Goal: Information Seeking & Learning: Learn about a topic

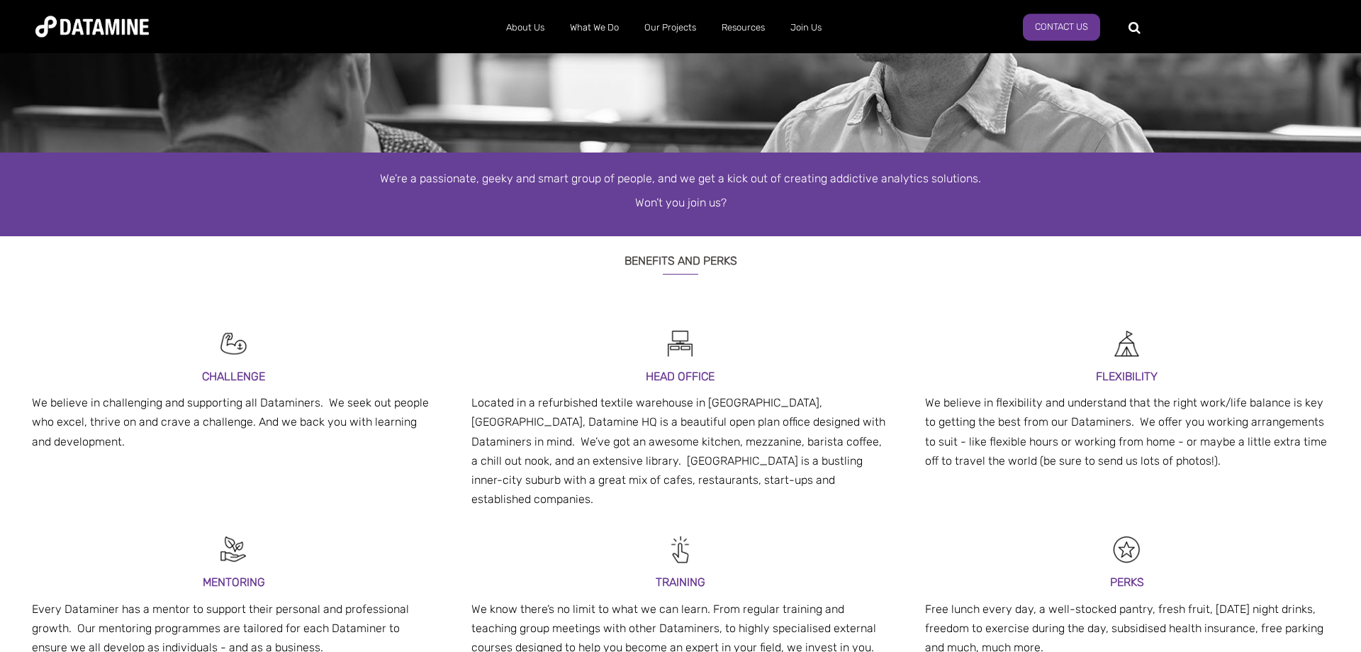
scroll to position [217, 0]
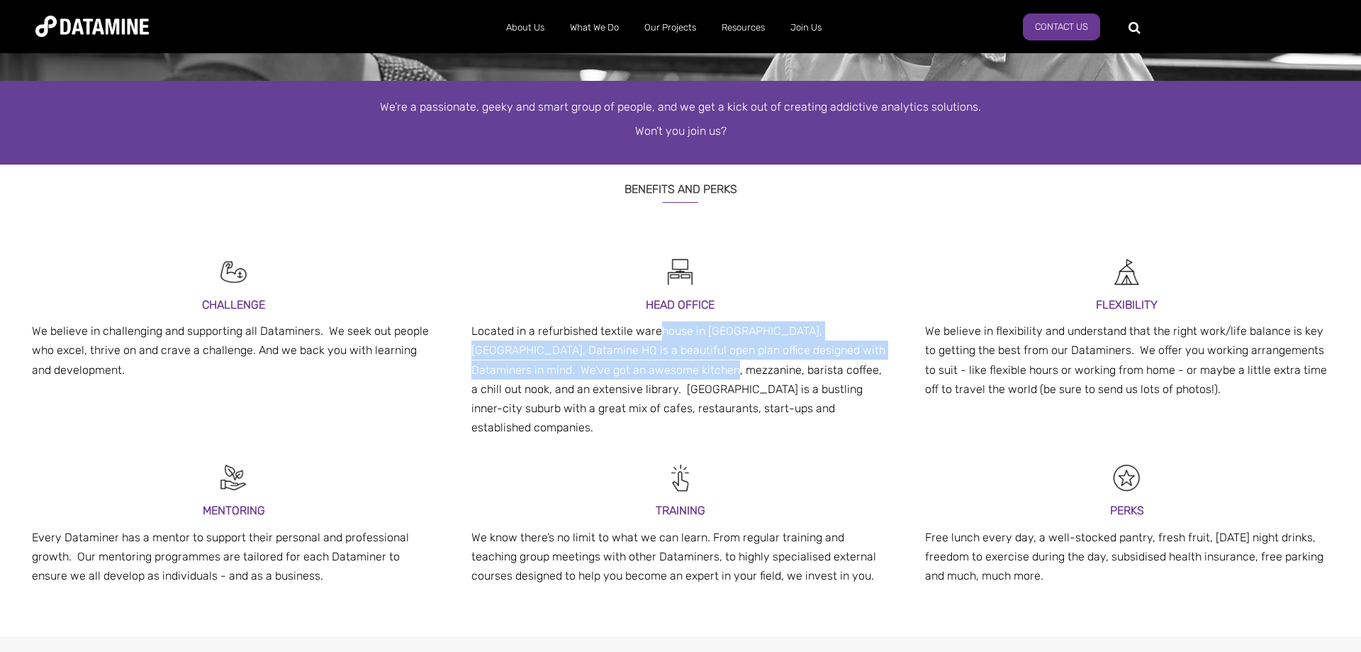
drag, startPoint x: 655, startPoint y: 330, endPoint x: 657, endPoint y: 362, distance: 31.2
click at [657, 362] on p "Located in a refurbished textile warehouse in [GEOGRAPHIC_DATA], [GEOGRAPHIC_DA…" at bounding box center [680, 379] width 418 height 116
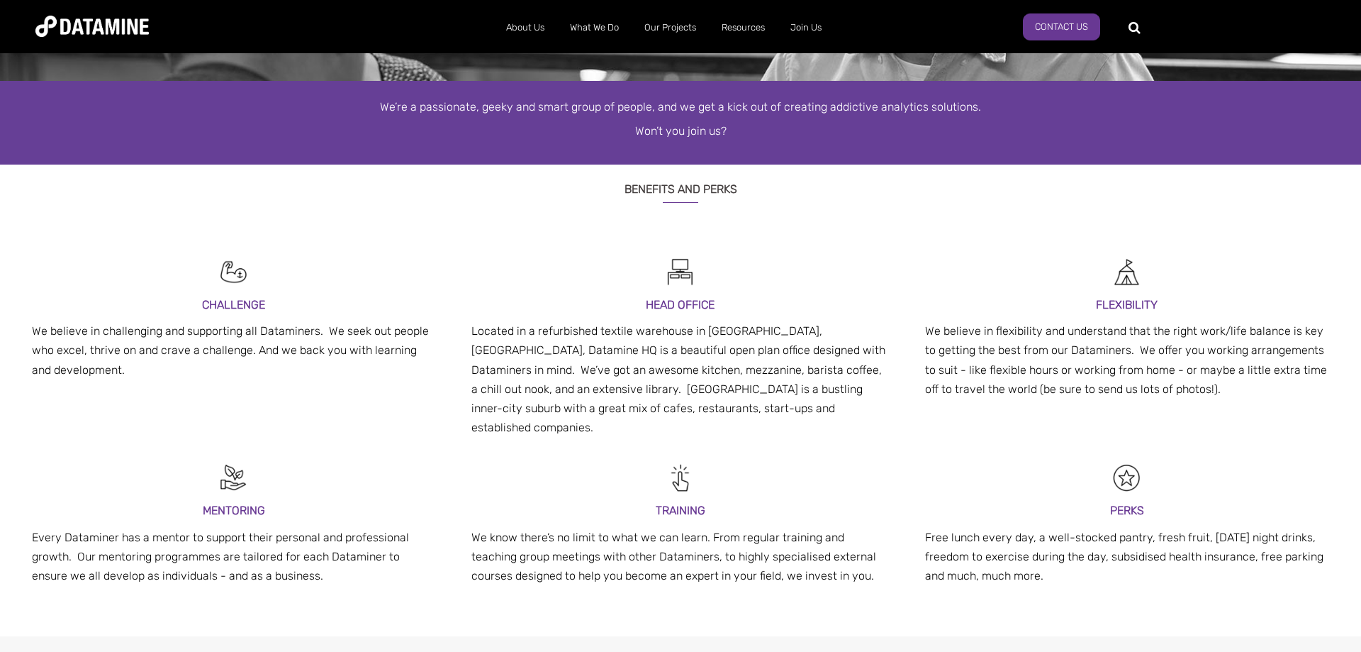
click at [502, 401] on p "Located in a refurbished textile warehouse in [GEOGRAPHIC_DATA], [GEOGRAPHIC_DA…" at bounding box center [680, 379] width 418 height 116
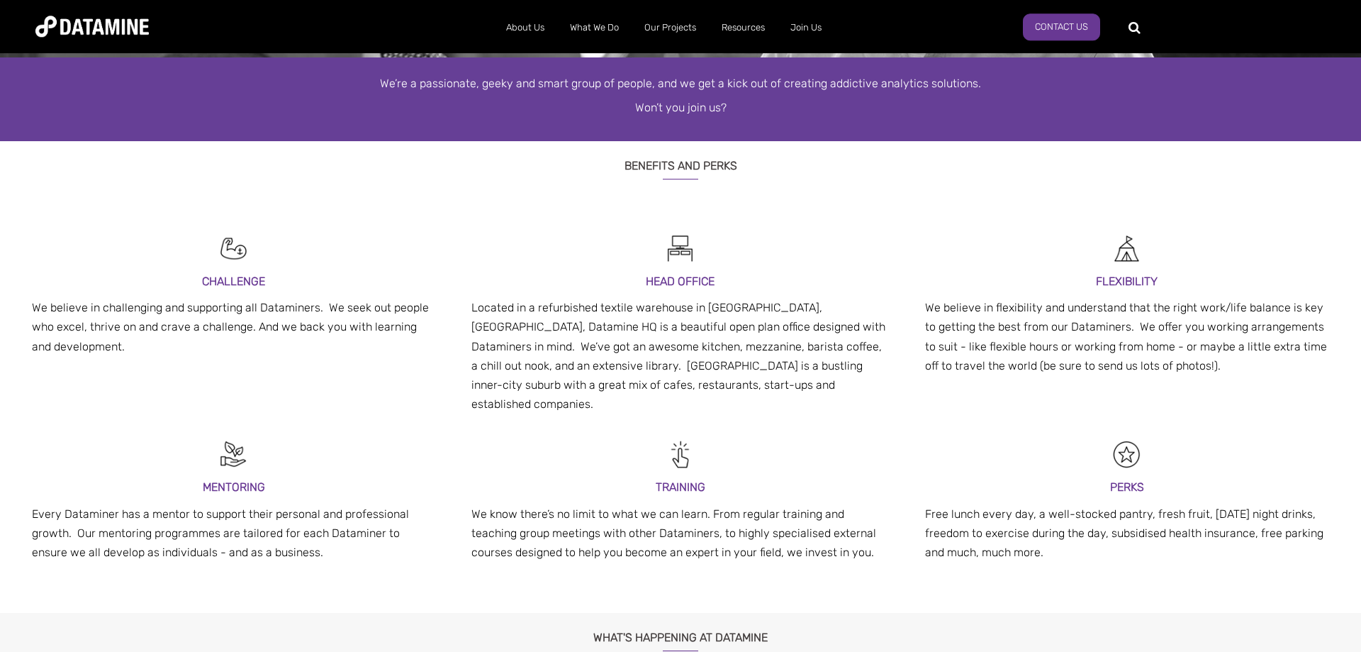
scroll to position [261, 0]
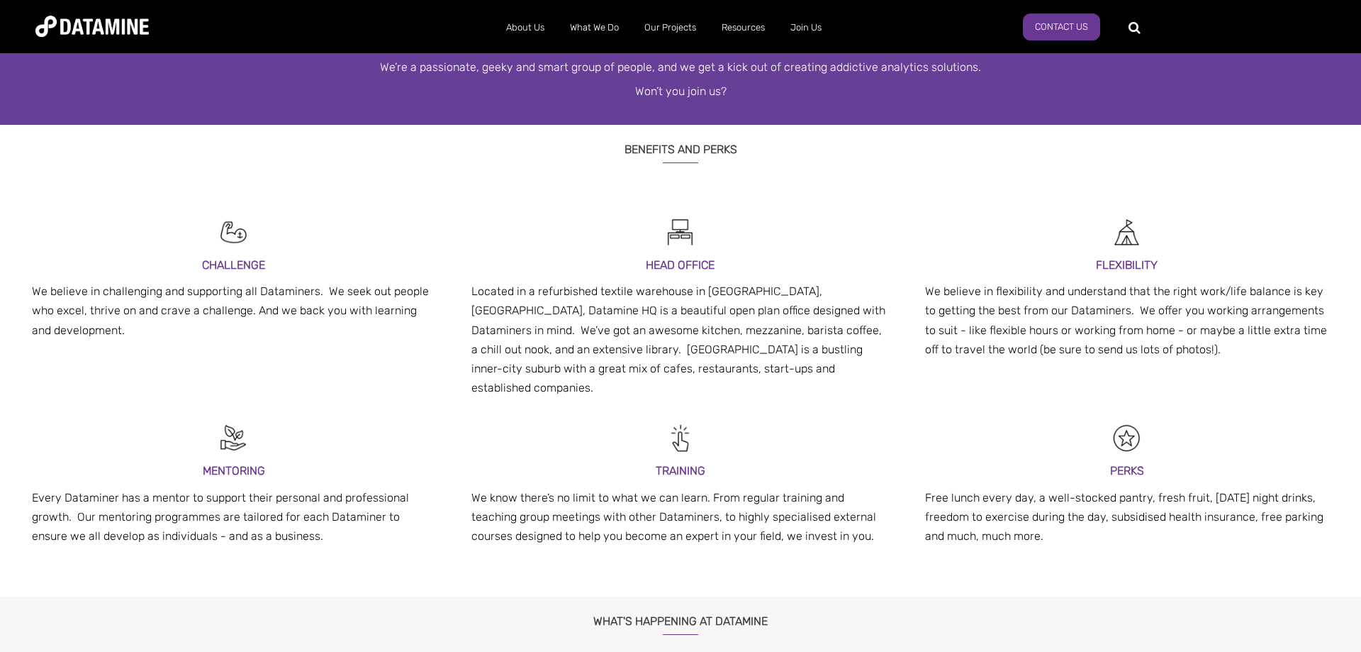
drag, startPoint x: 500, startPoint y: 362, endPoint x: 483, endPoint y: 384, distance: 27.8
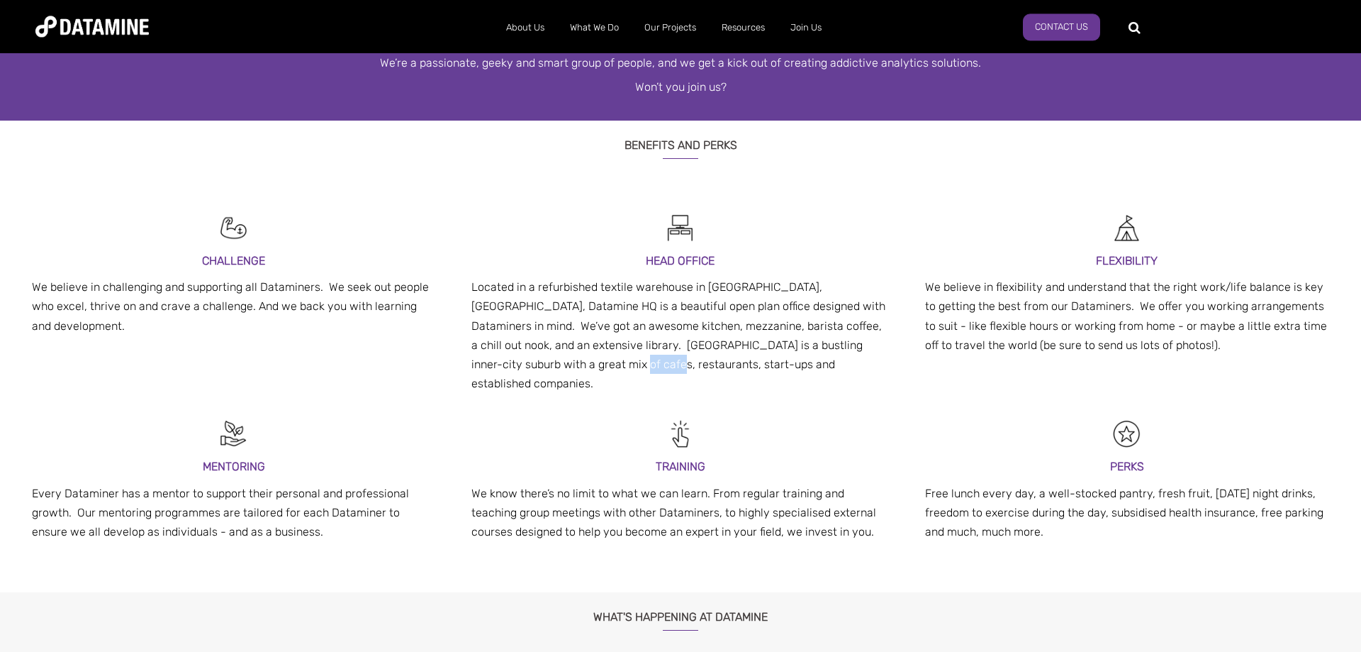
drag, startPoint x: 605, startPoint y: 361, endPoint x: 562, endPoint y: 372, distance: 44.7
click at [562, 372] on p "Located in a refurbished textile warehouse in [GEOGRAPHIC_DATA], [GEOGRAPHIC_DA…" at bounding box center [680, 335] width 418 height 116
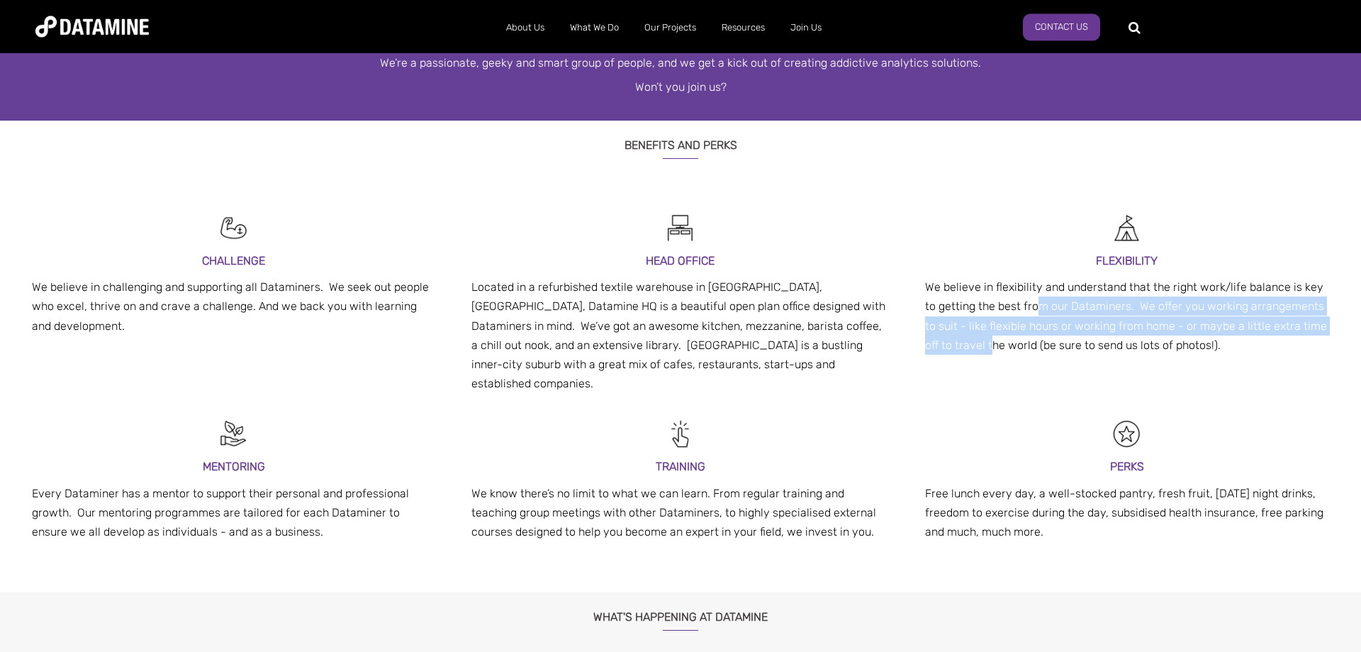
drag, startPoint x: 1039, startPoint y: 314, endPoint x: 991, endPoint y: 339, distance: 54.2
click at [991, 339] on p "We believe in flexibility and understand that the right work/life balance is ke…" at bounding box center [1127, 315] width 404 height 77
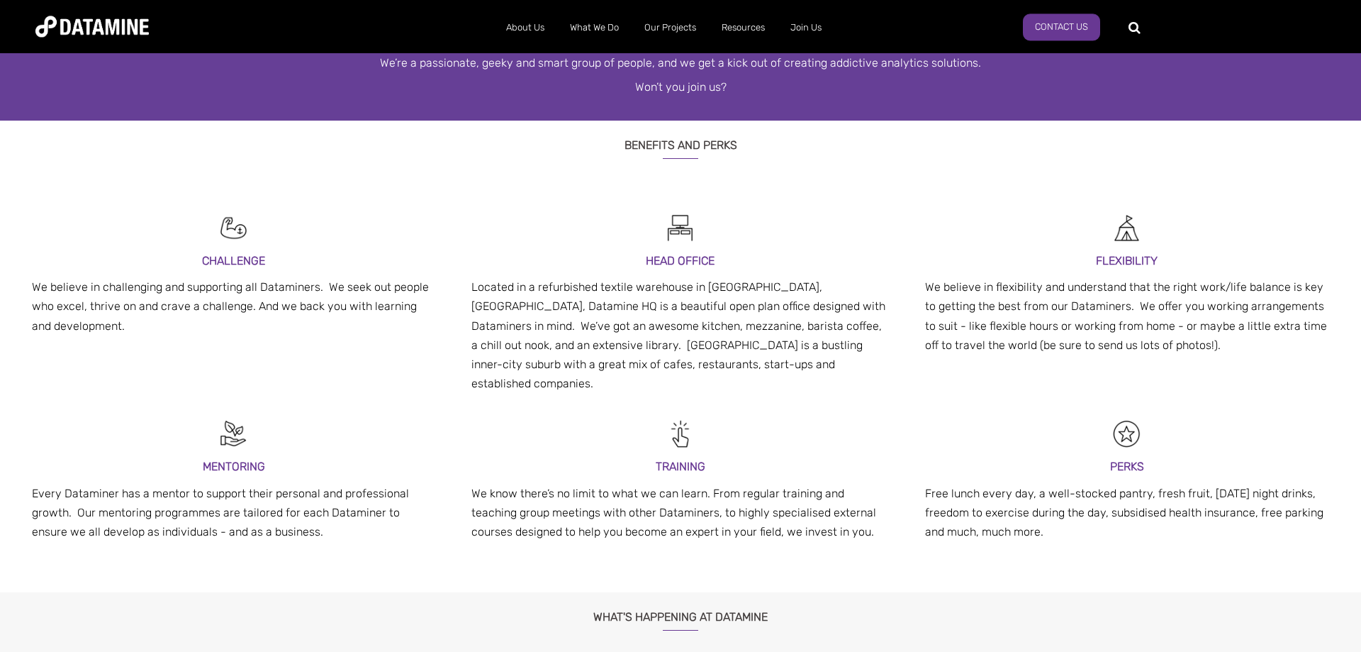
click at [1059, 341] on p "We believe in flexibility and understand that the right work/life balance is ke…" at bounding box center [1127, 315] width 404 height 77
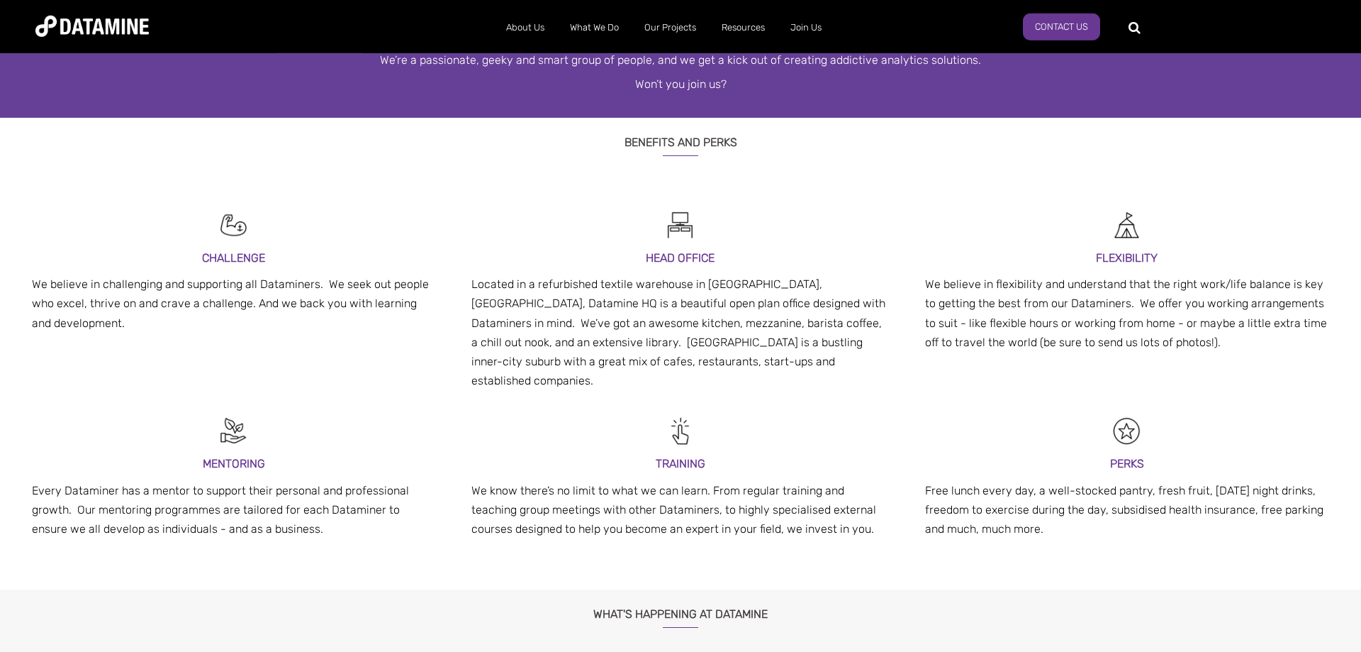
scroll to position [348, 0]
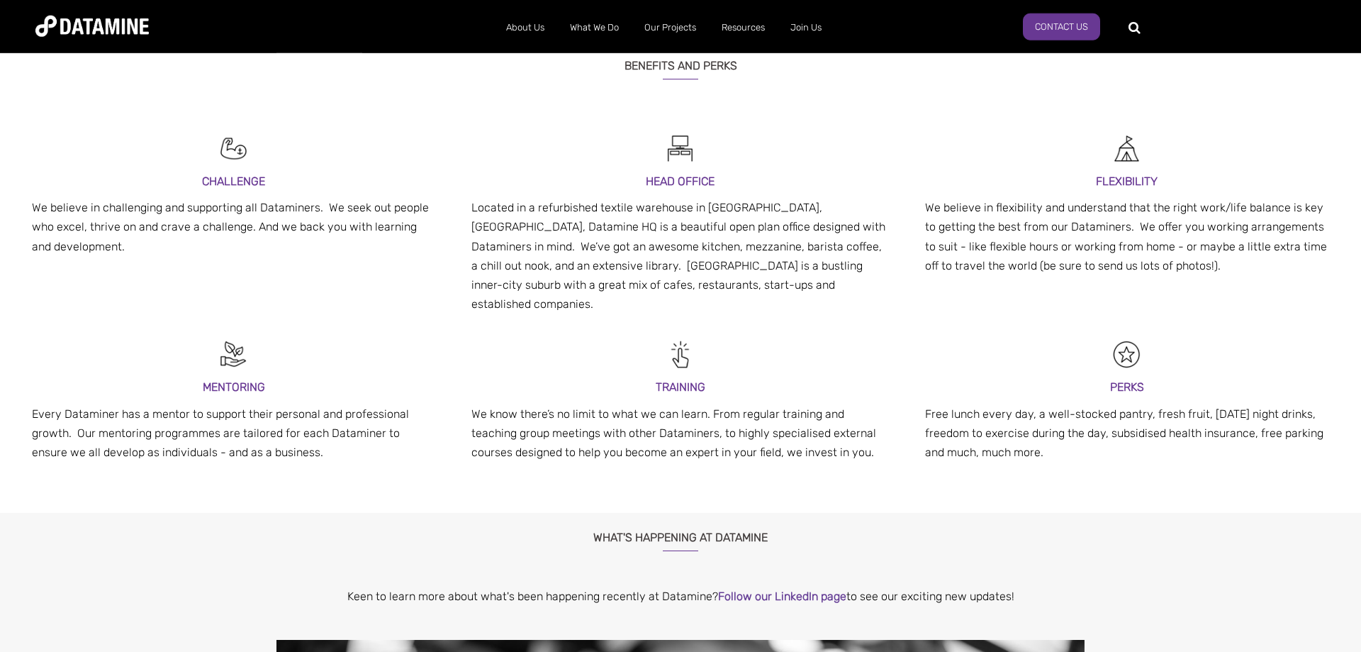
drag, startPoint x: 273, startPoint y: 306, endPoint x: 269, endPoint y: 355, distance: 49.1
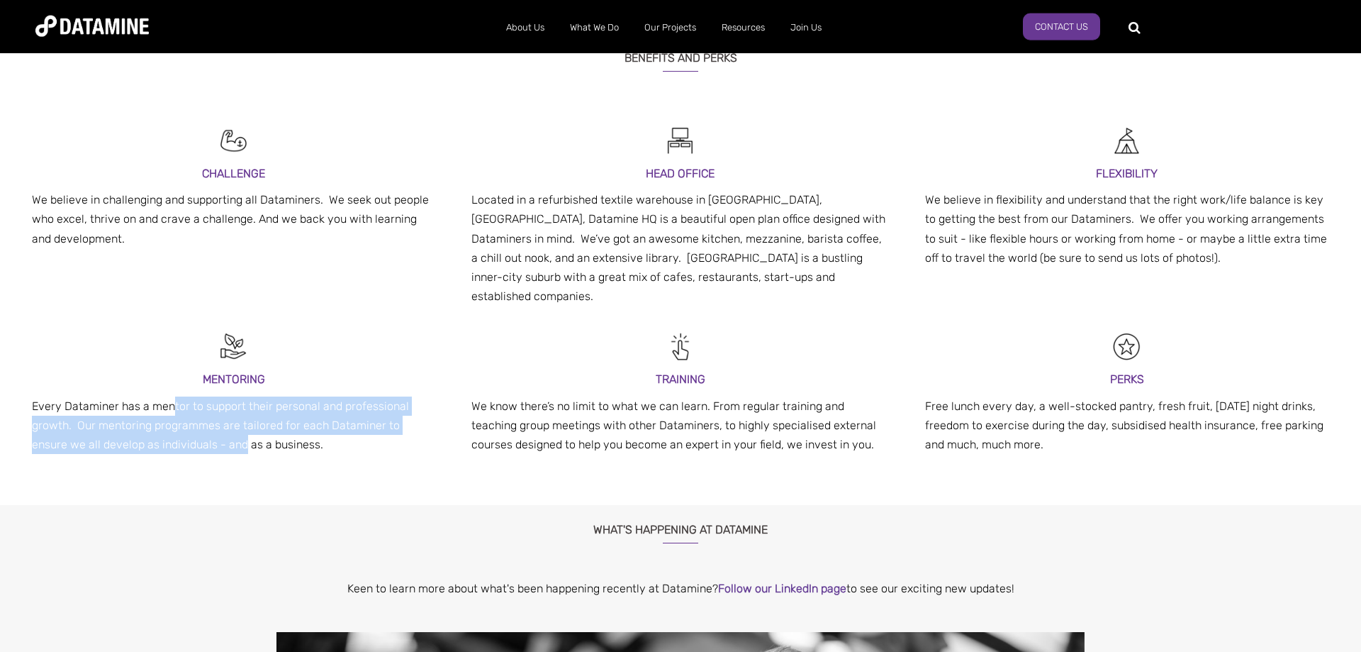
drag, startPoint x: 174, startPoint y: 394, endPoint x: 206, endPoint y: 416, distance: 39.3
click at [206, 416] on p "Every Dataminer has a mentor to support their personal and professional growth.…" at bounding box center [234, 425] width 404 height 58
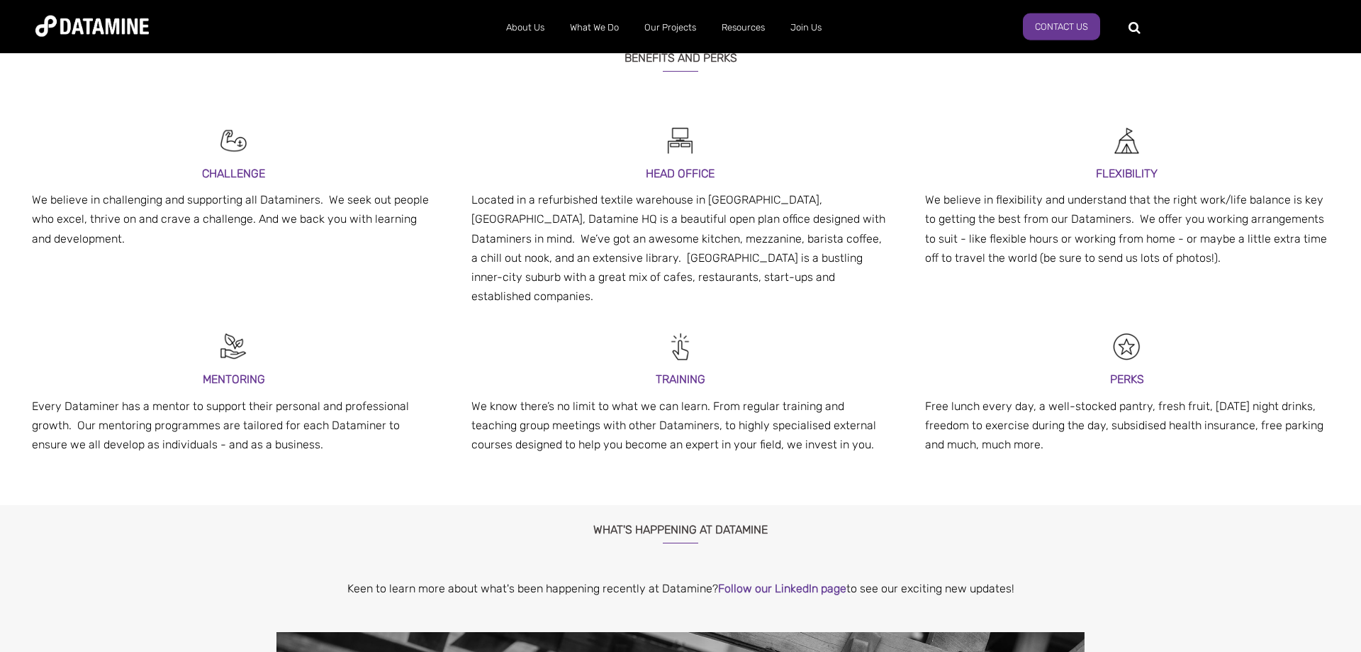
click at [320, 418] on p "Every Dataminer has a mentor to support their personal and professional growth.…" at bounding box center [234, 425] width 404 height 58
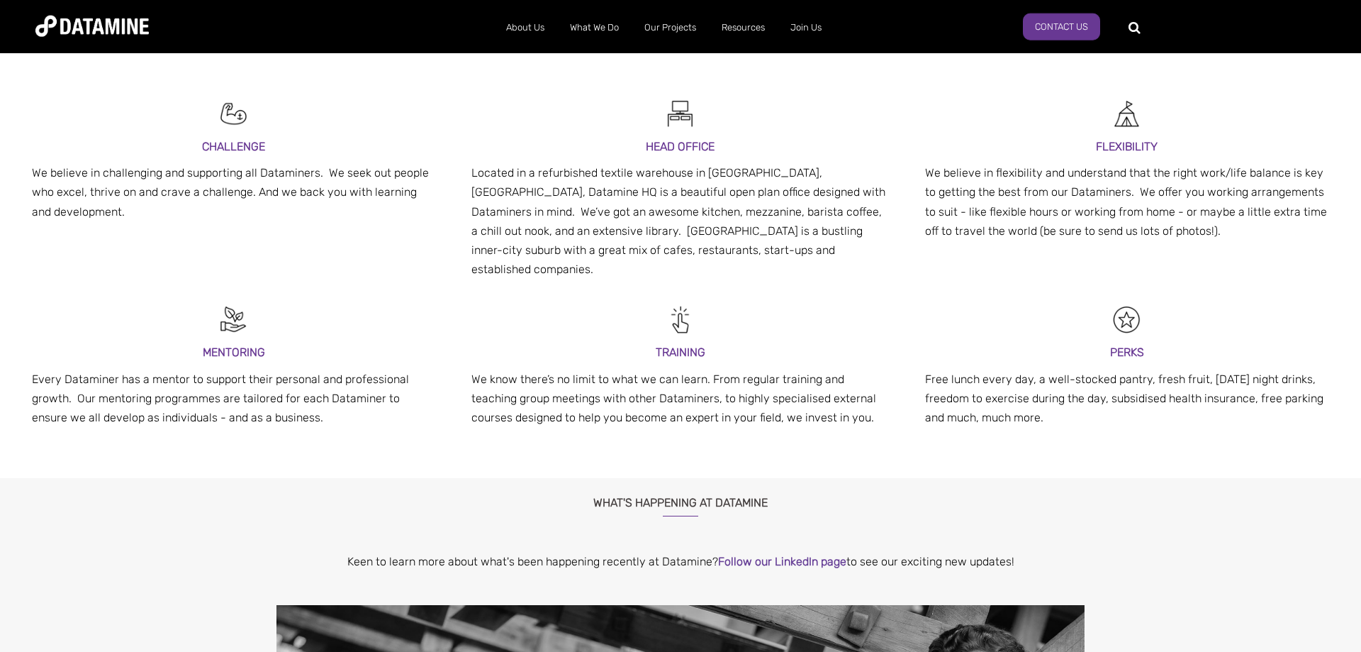
scroll to position [439, 0]
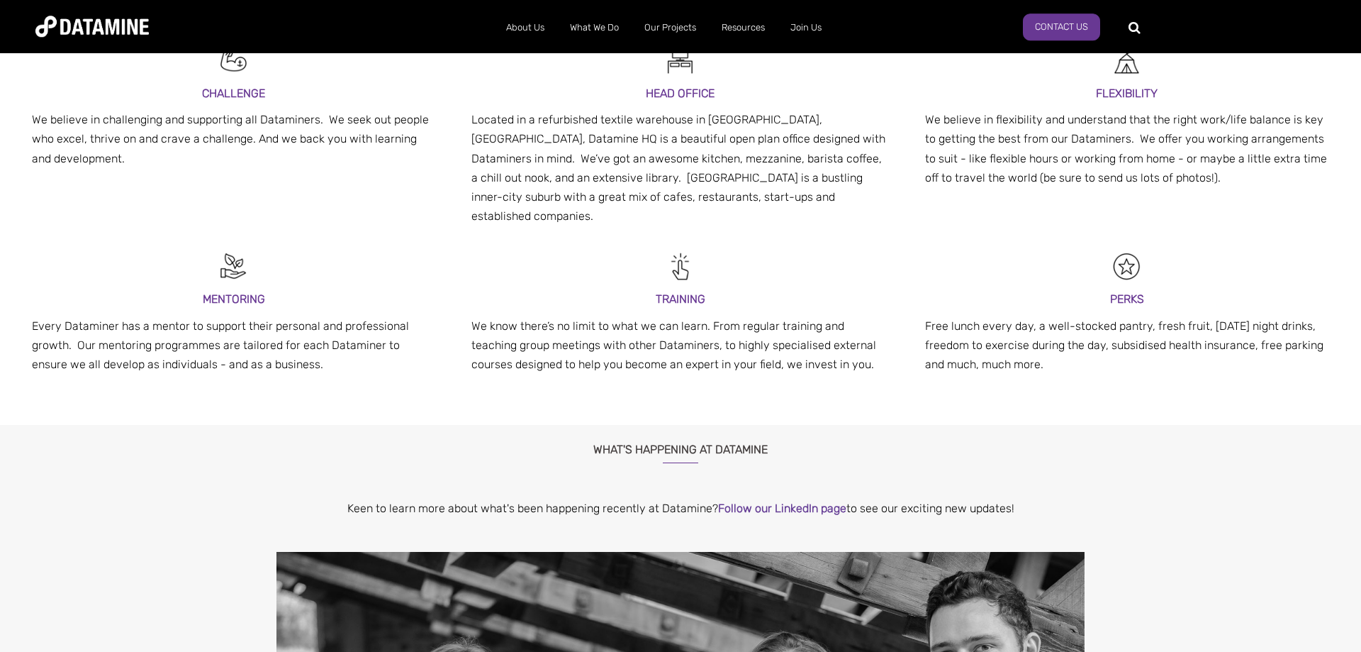
drag, startPoint x: 338, startPoint y: 362, endPoint x: 337, endPoint y: 408, distance: 46.8
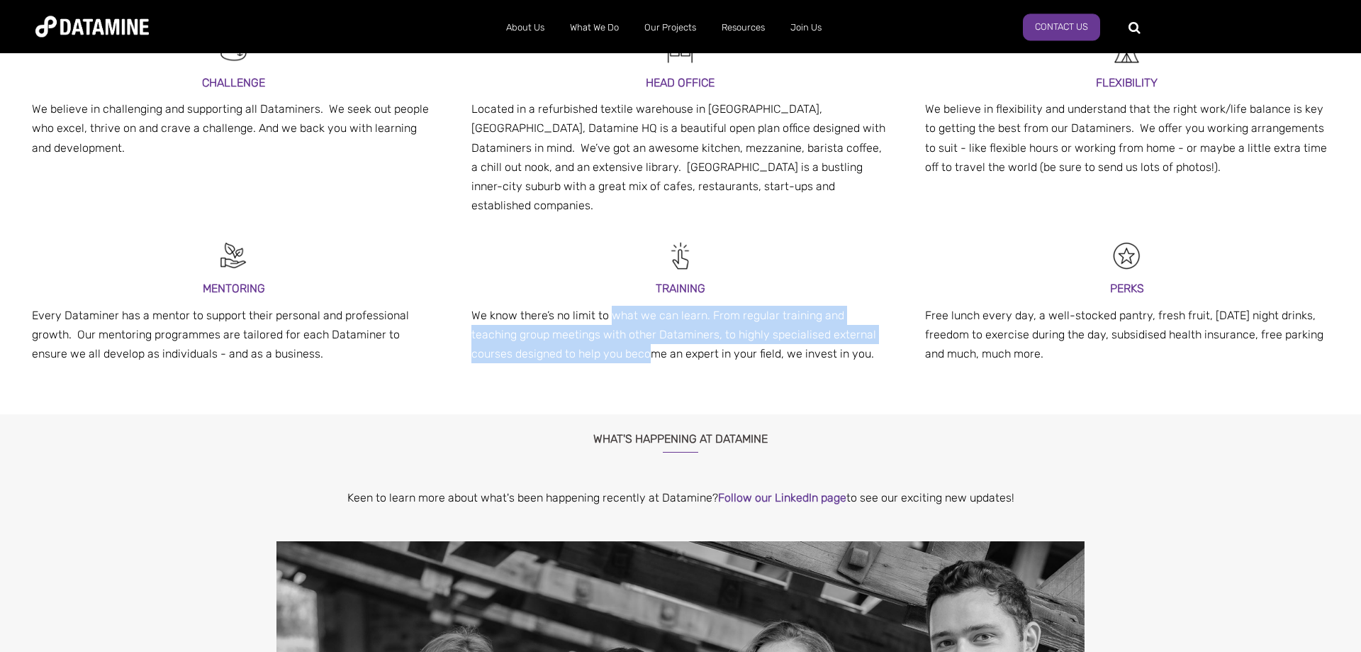
drag, startPoint x: 608, startPoint y: 342, endPoint x: 615, endPoint y: 291, distance: 51.4
click at [615, 306] on p "We know there’s no limit to what we can learn. From regular training and teachi…" at bounding box center [680, 335] width 418 height 58
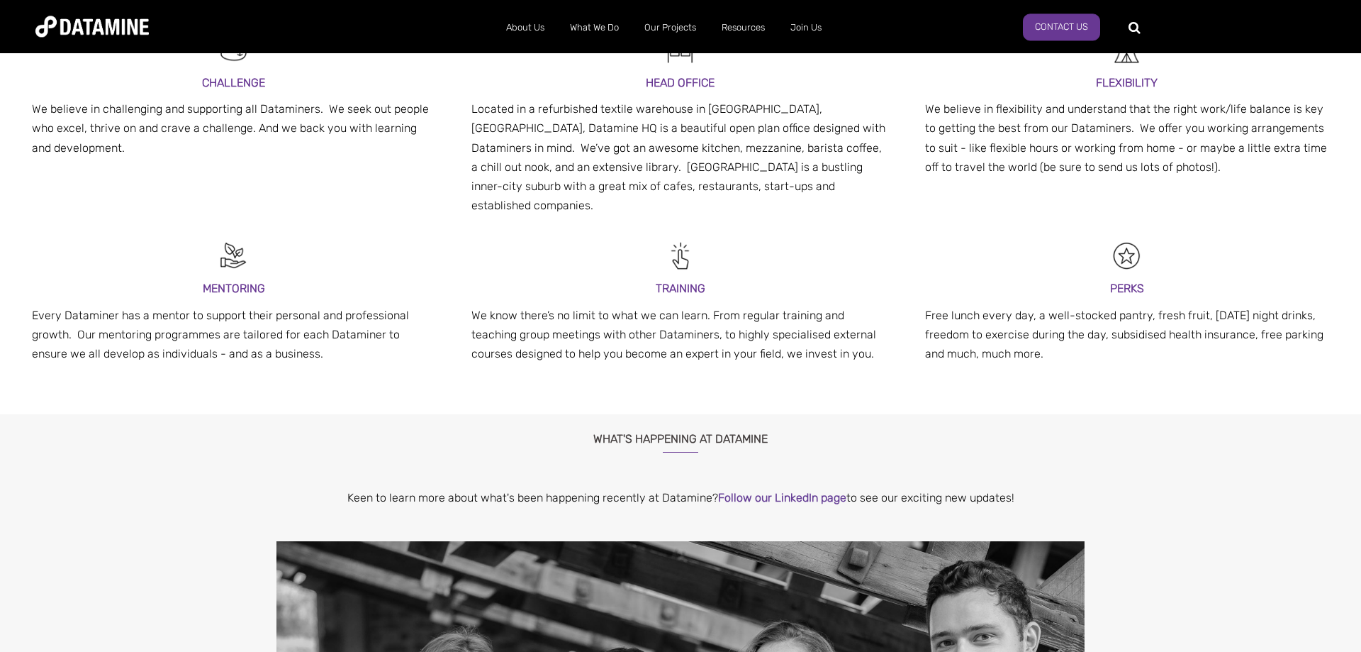
click at [690, 328] on p "We know there’s no limit to what we can learn. From regular training and teachi…" at bounding box center [680, 335] width 418 height 58
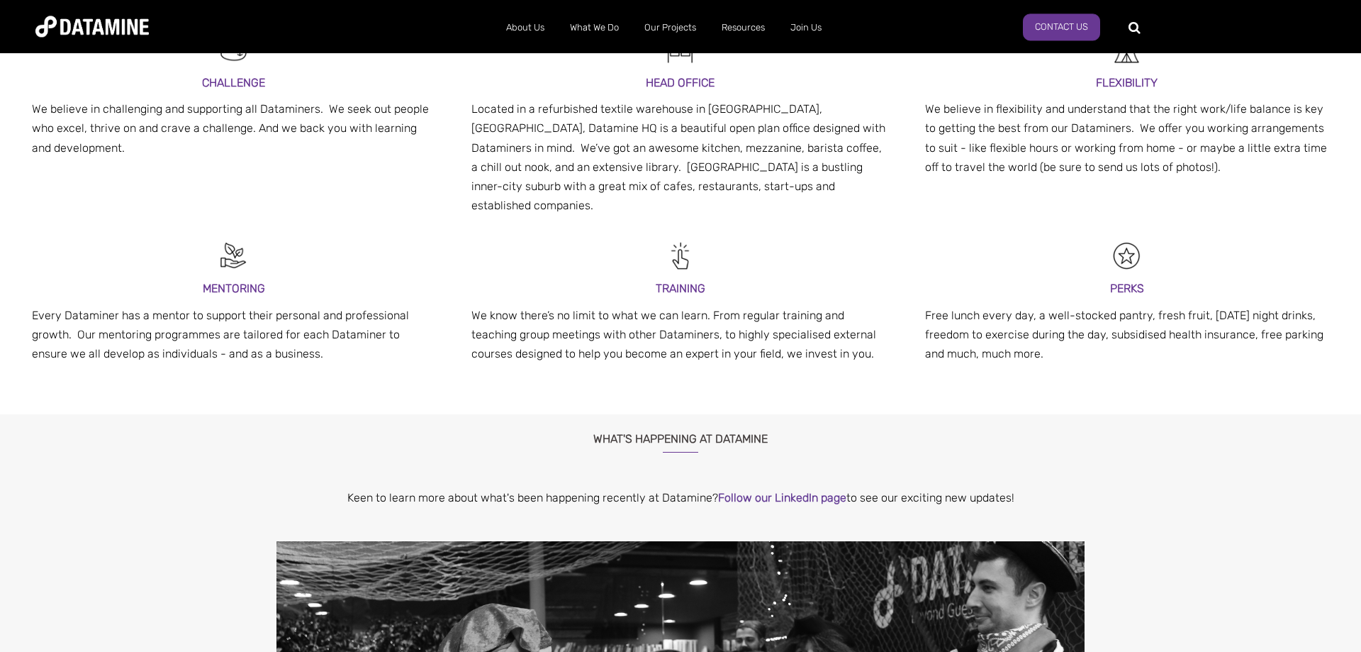
click at [1051, 366] on div "CHALLENGE We believe in challenging and supporting all Dataminers. We seek out …" at bounding box center [680, 206] width 1361 height 380
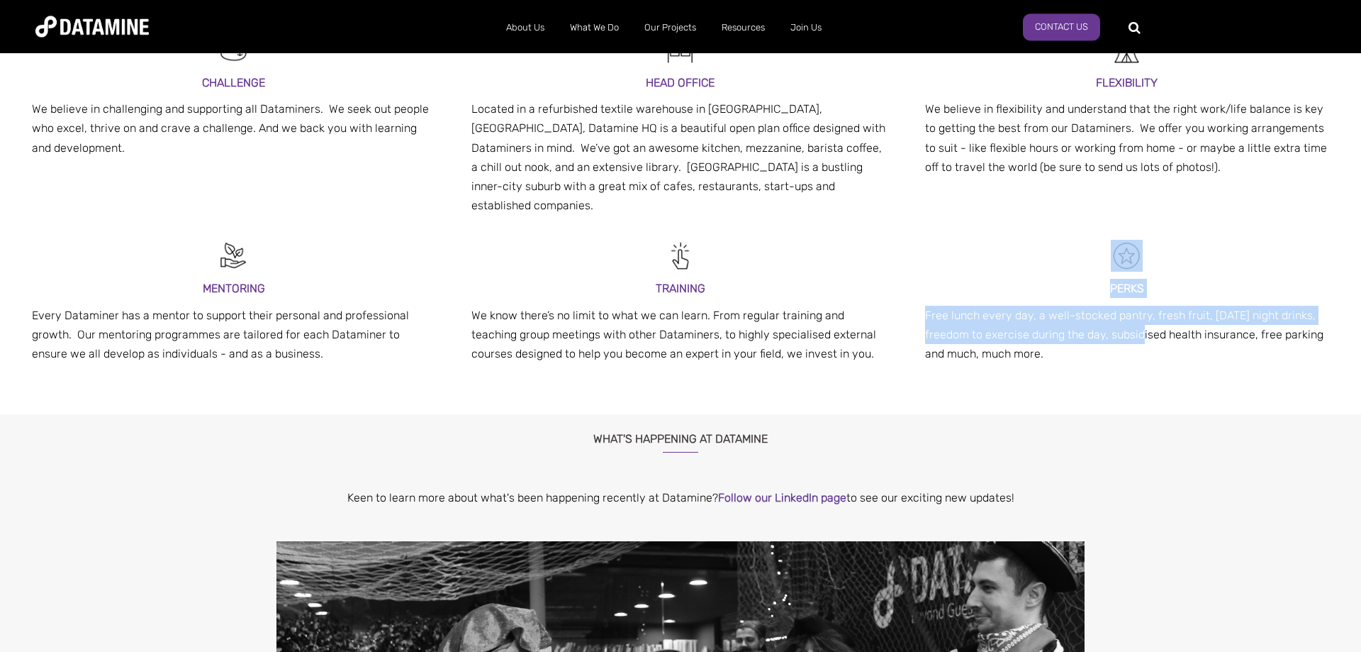
drag, startPoint x: 1140, startPoint y: 321, endPoint x: 1142, endPoint y: 247, distance: 73.8
click at [1142, 247] on div "PERKS Free lunch every day, a well-stocked pantry, fresh fruit, [DATE] night dr…" at bounding box center [1128, 296] width 440 height 148
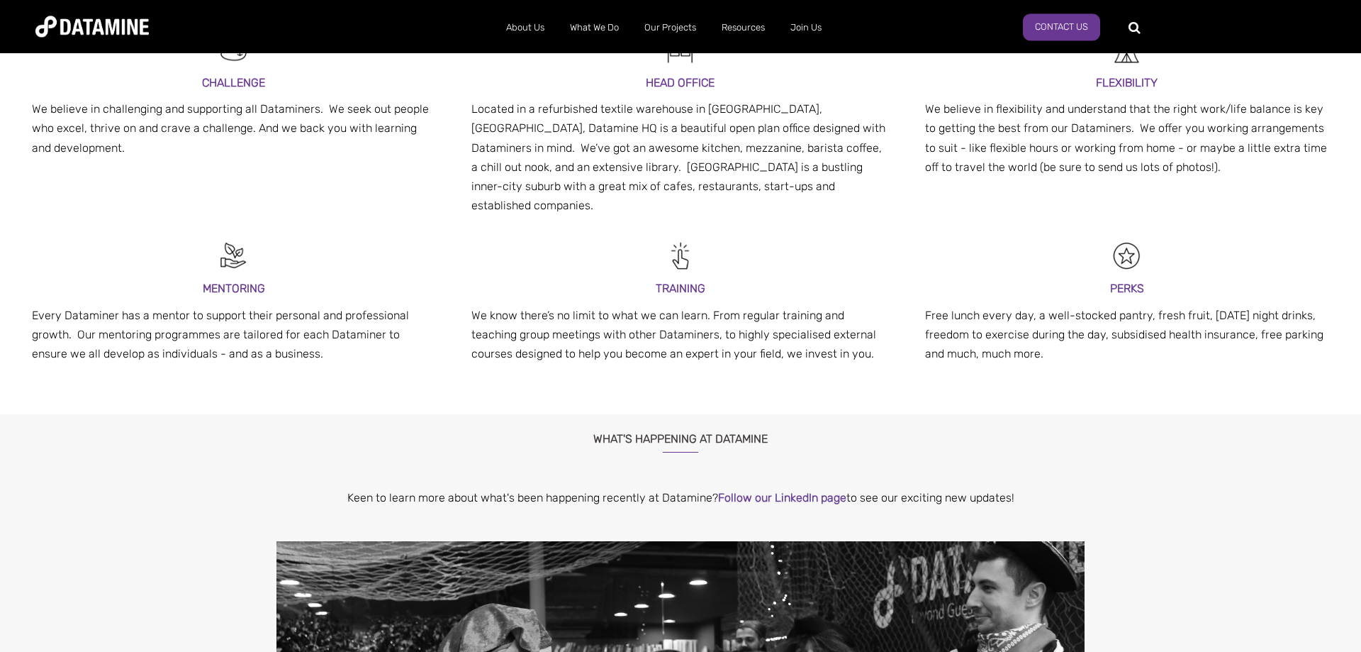
click at [1140, 338] on p "Free lunch every day, a well-stocked pantry, fresh fruit, [DATE] night drinks, …" at bounding box center [1127, 335] width 404 height 58
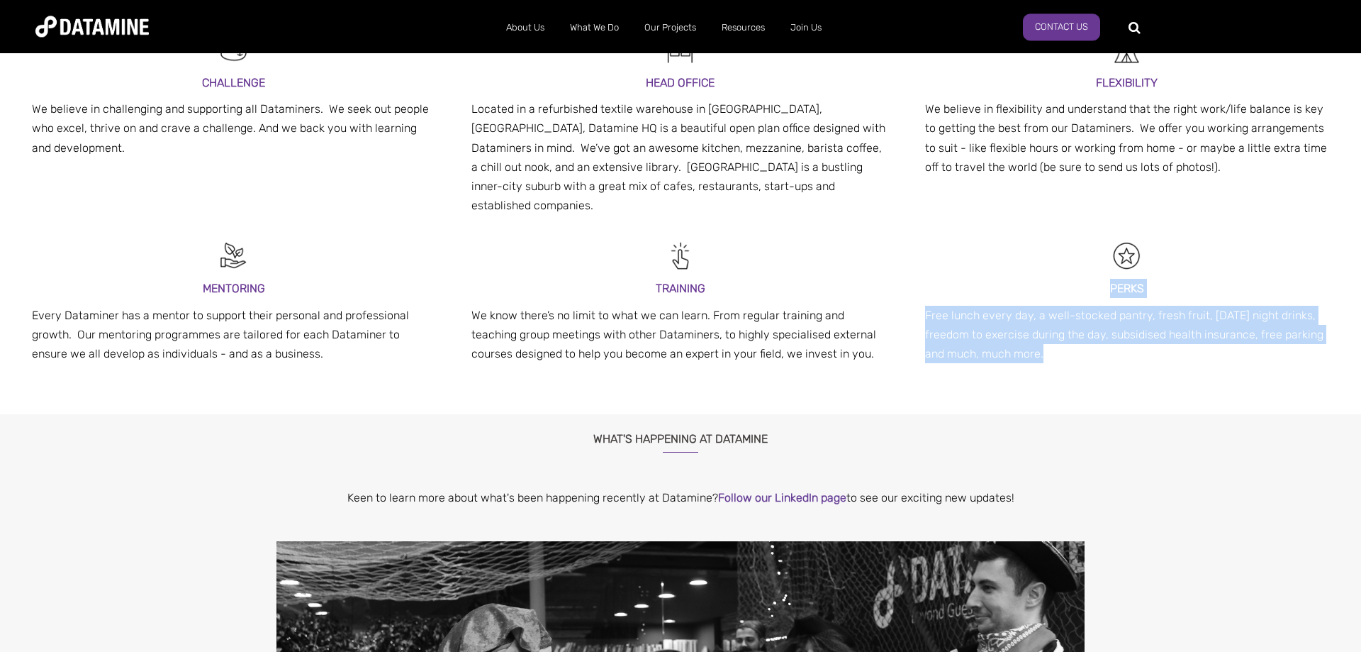
drag, startPoint x: 1140, startPoint y: 338, endPoint x: 1140, endPoint y: 235, distance: 103.5
click at [1140, 235] on div "PERKS Free lunch every day, a well-stocked pantry, fresh fruit, [DATE] night dr…" at bounding box center [1128, 296] width 440 height 148
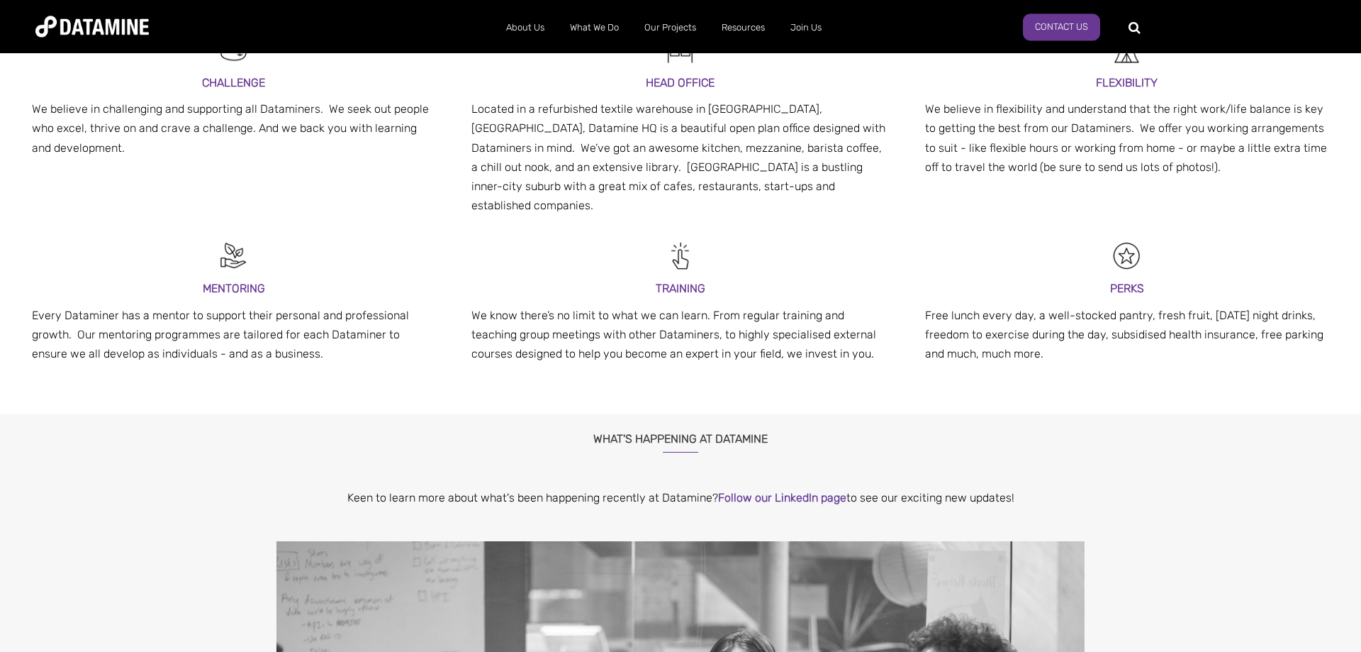
click at [1112, 379] on div "Benefits and Perks CHALLENGE We believe in challenging and supporting all Datam…" at bounding box center [680, 178] width 1361 height 471
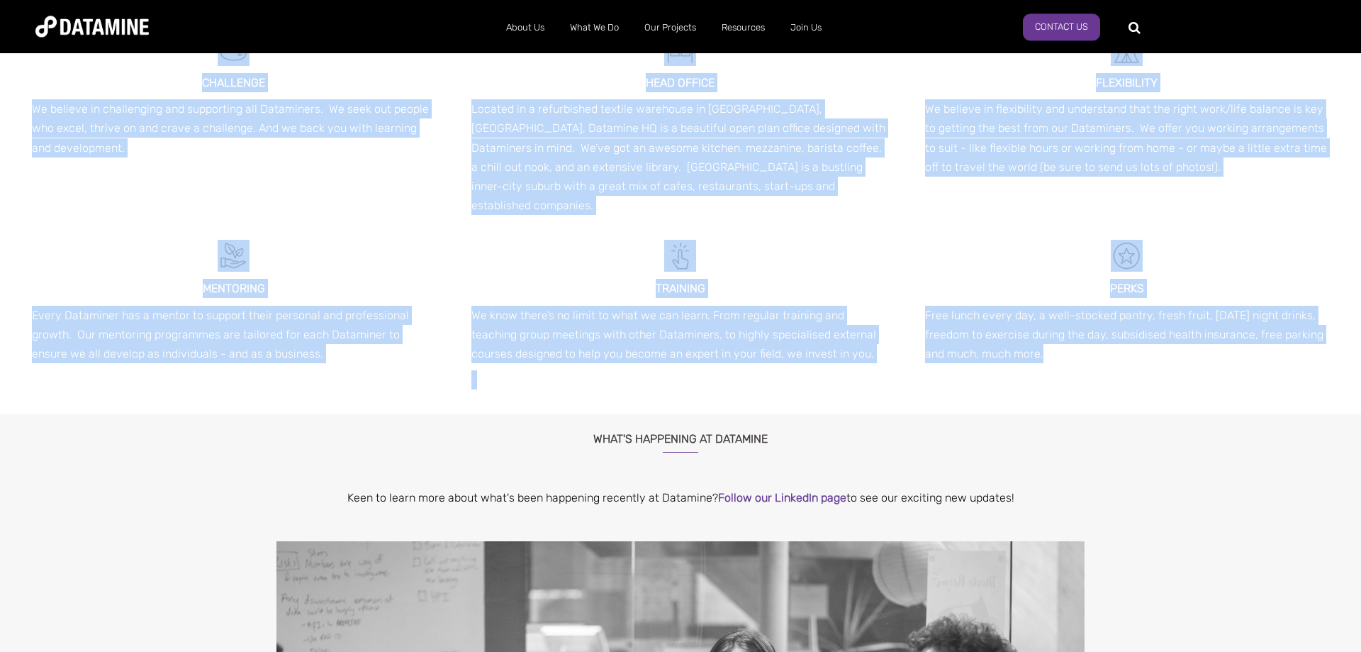
drag, startPoint x: 1112, startPoint y: 377, endPoint x: 1101, endPoint y: 334, distance: 44.7
click at [1101, 334] on div "CHALLENGE We believe in challenging and supporting all Dataminers. We seek out …" at bounding box center [680, 206] width 1361 height 380
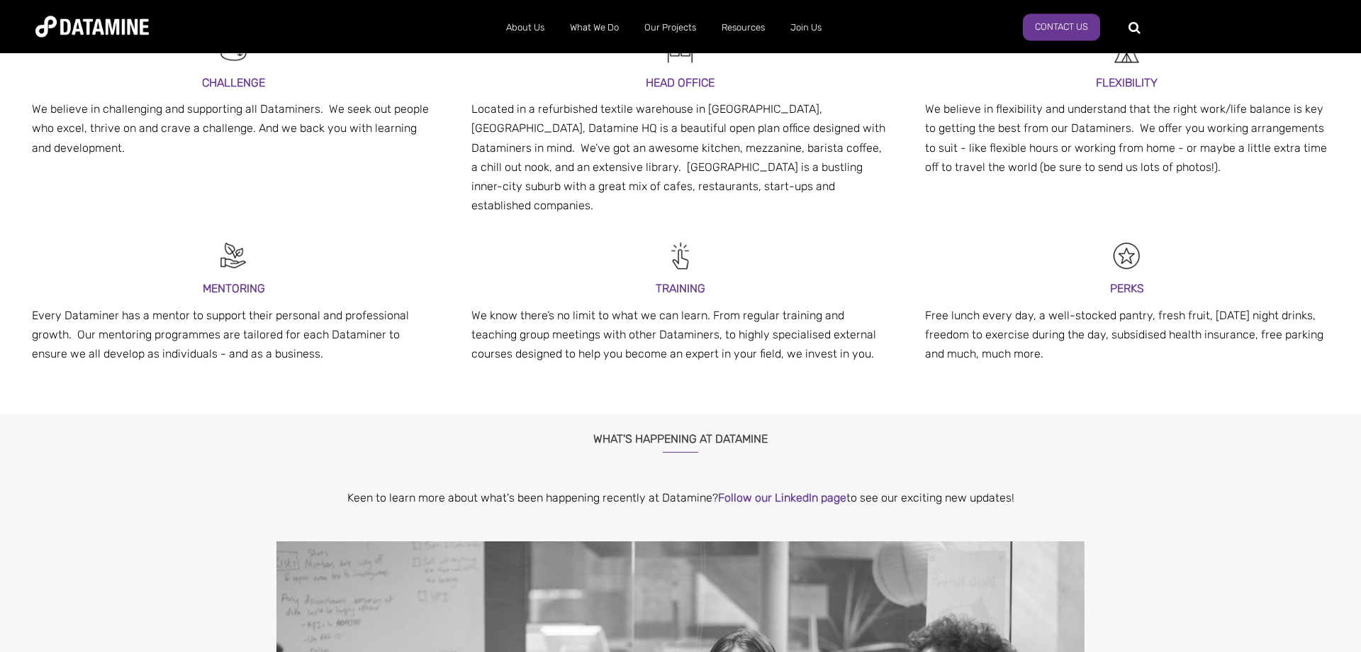
click at [1037, 358] on div "CHALLENGE We believe in challenging and supporting all Dataminers. We seek out …" at bounding box center [680, 206] width 1361 height 380
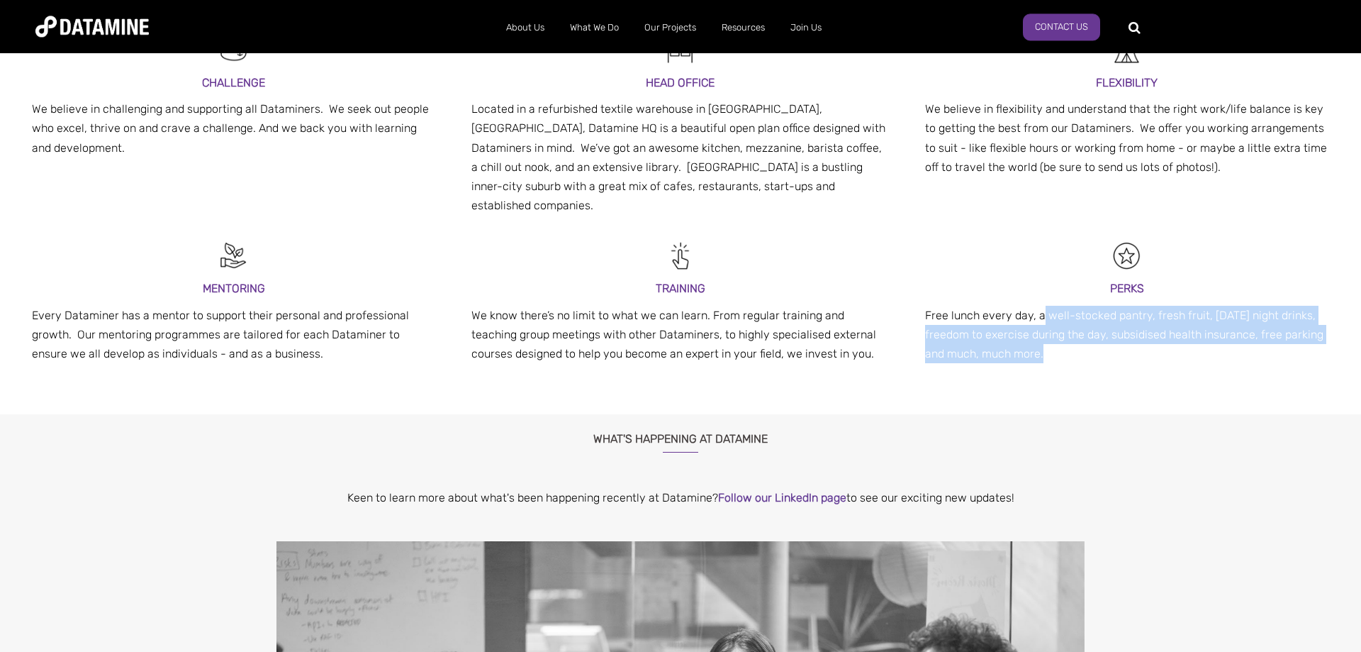
drag, startPoint x: 1085, startPoint y: 336, endPoint x: 1042, endPoint y: 294, distance: 59.7
click at [1042, 306] on p "Free lunch every day, a well-stocked pantry, fresh fruit, [DATE] night drinks, …" at bounding box center [1127, 335] width 404 height 58
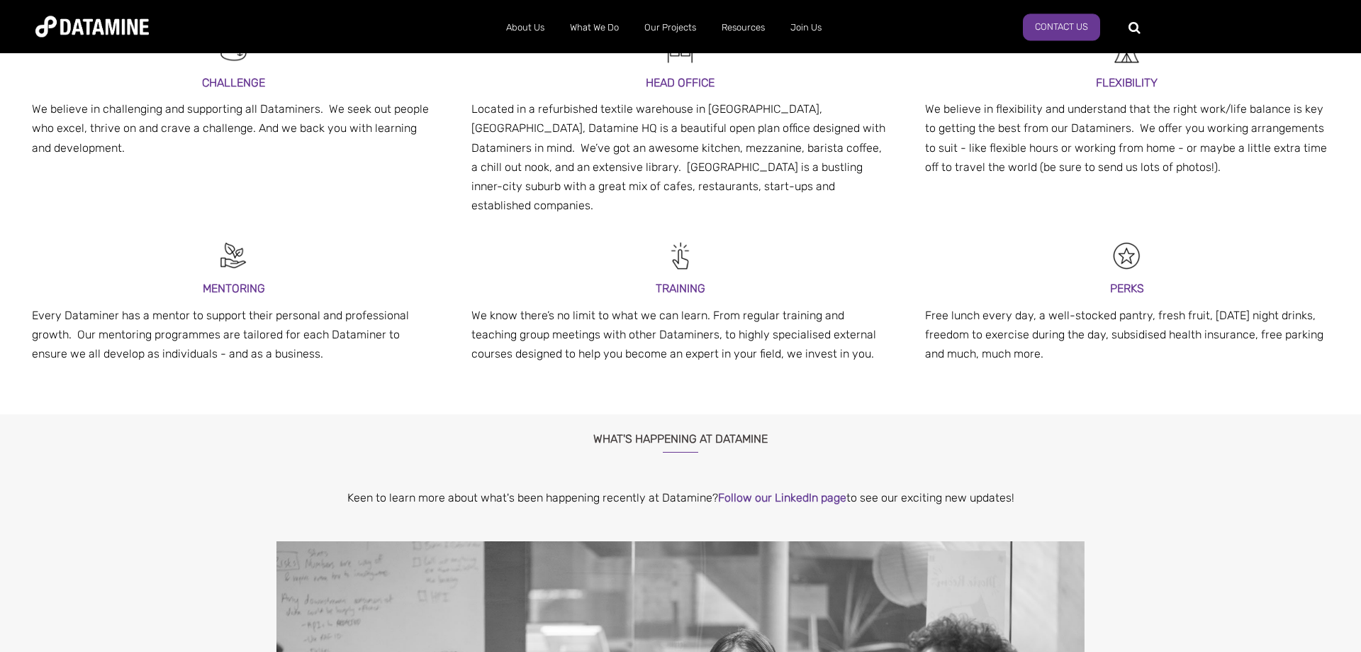
click at [1102, 389] on div "Benefits and Perks CHALLENGE We believe in challenging and supporting all Datam…" at bounding box center [680, 178] width 1361 height 471
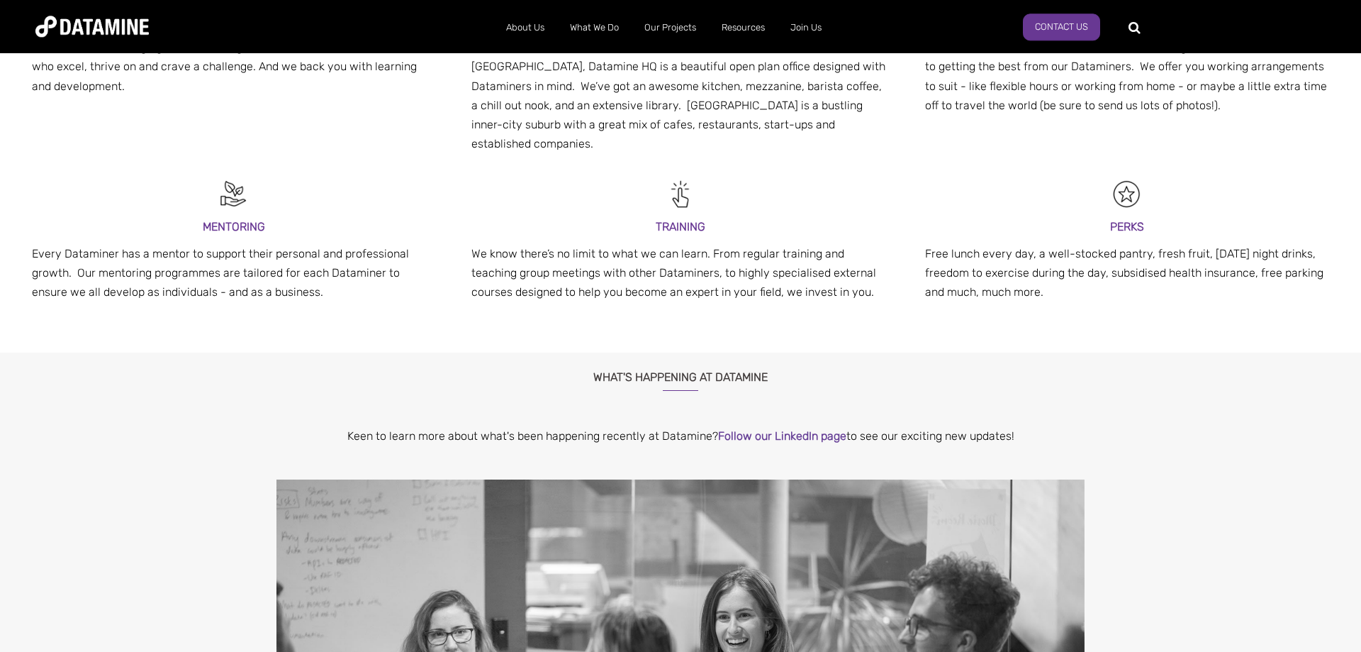
drag, startPoint x: 1166, startPoint y: 367, endPoint x: 1173, endPoint y: 408, distance: 41.7
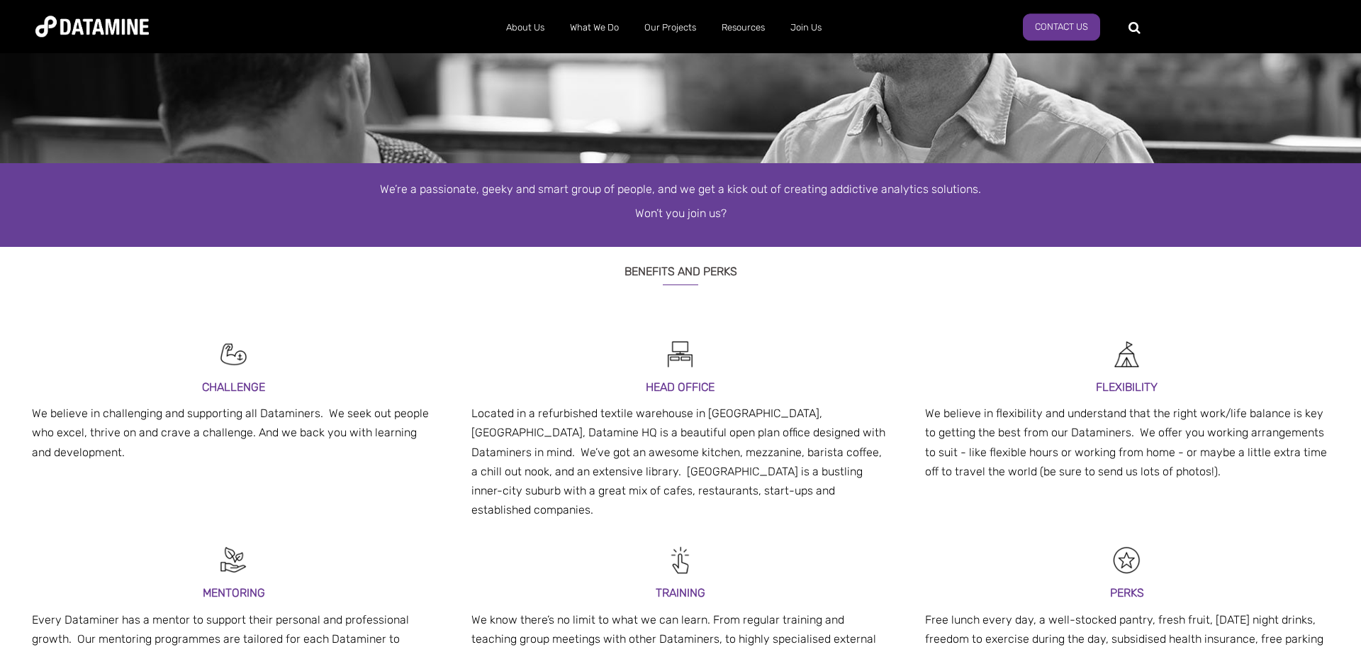
scroll to position [521, 0]
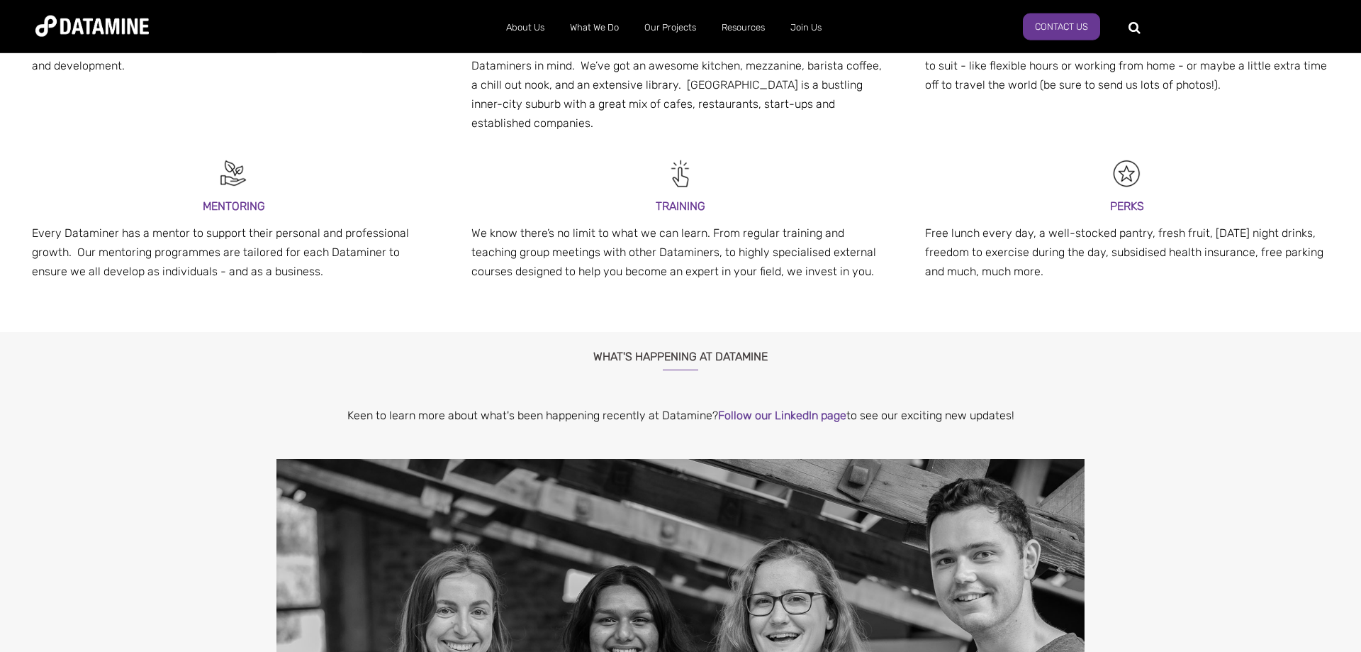
click at [1137, 277] on div "CHALLENGE We believe in challenging and supporting all Dataminers. We seek out …" at bounding box center [680, 124] width 1361 height 380
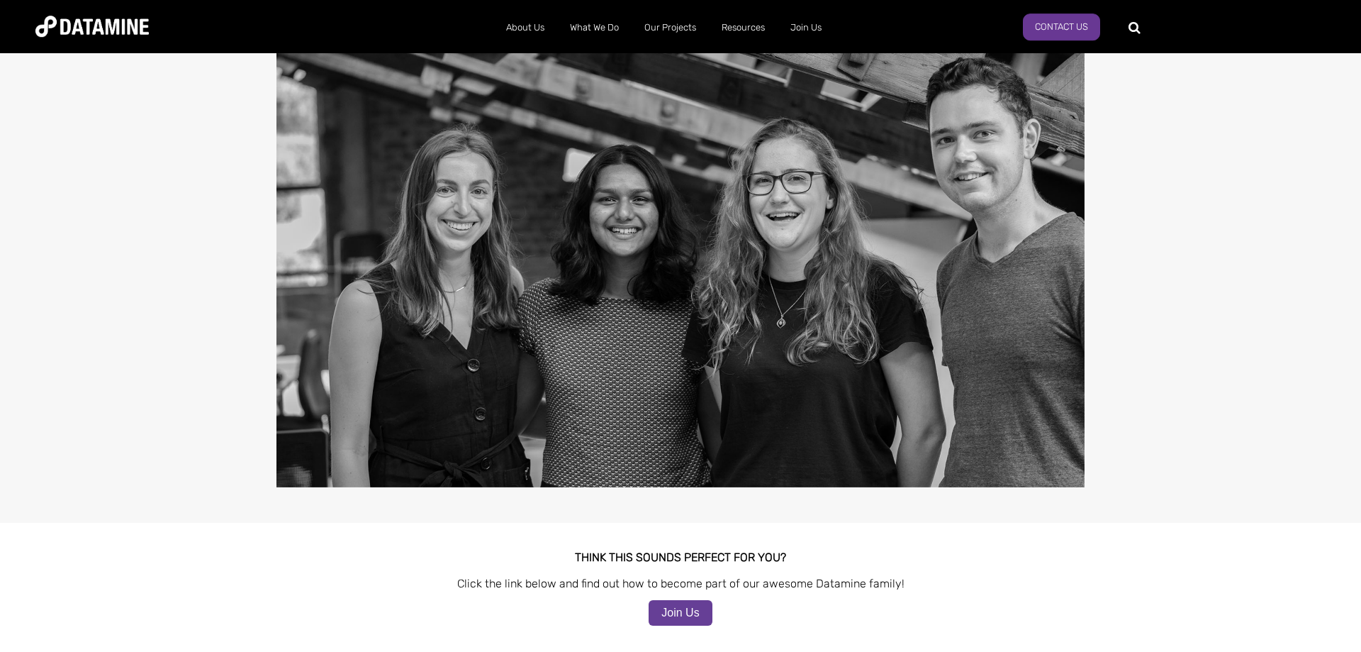
scroll to position [1071, 0]
